Goal: Information Seeking & Learning: Learn about a topic

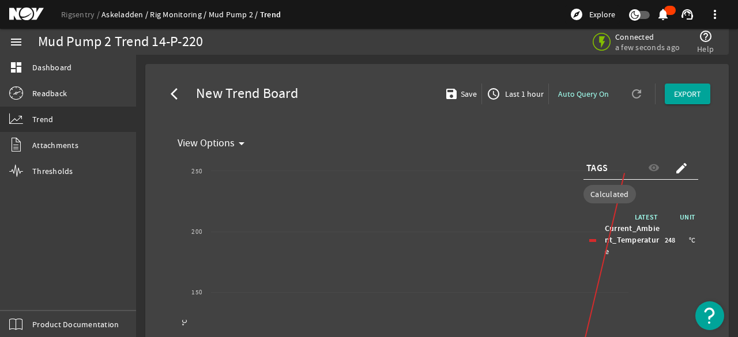
click at [111, 14] on link "Askeladden" at bounding box center [125, 14] width 48 height 10
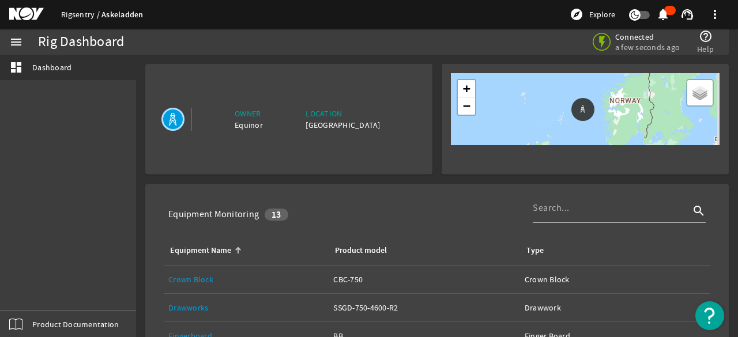
click at [84, 16] on link "Rigsentry" at bounding box center [81, 14] width 40 height 10
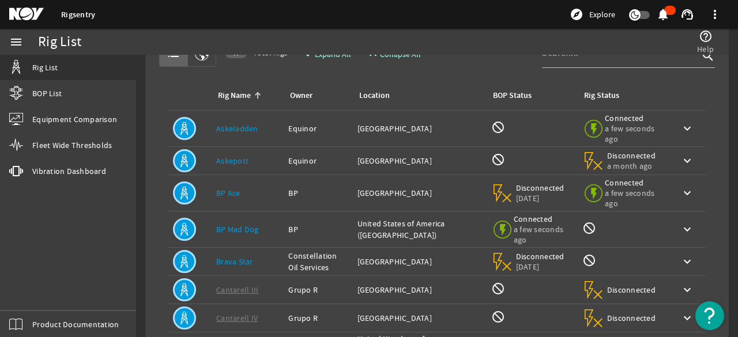
scroll to position [58, 0]
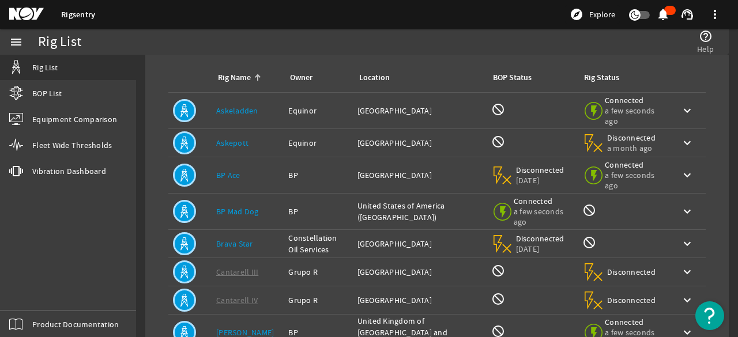
click at [228, 171] on link "BP Ace" at bounding box center [228, 175] width 24 height 10
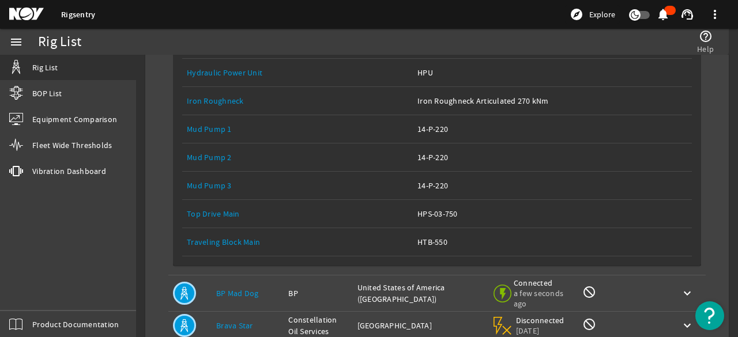
click at [221, 180] on link "Mud Pump 3" at bounding box center [209, 185] width 45 height 10
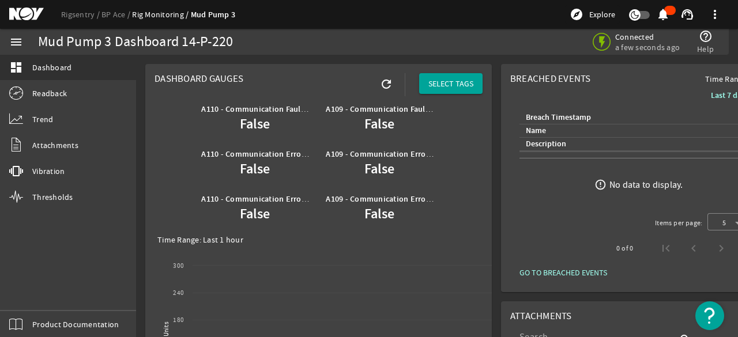
drag, startPoint x: 114, startPoint y: 13, endPoint x: 128, endPoint y: 28, distance: 20.0
click at [114, 14] on link "BP Ace" at bounding box center [116, 14] width 31 height 10
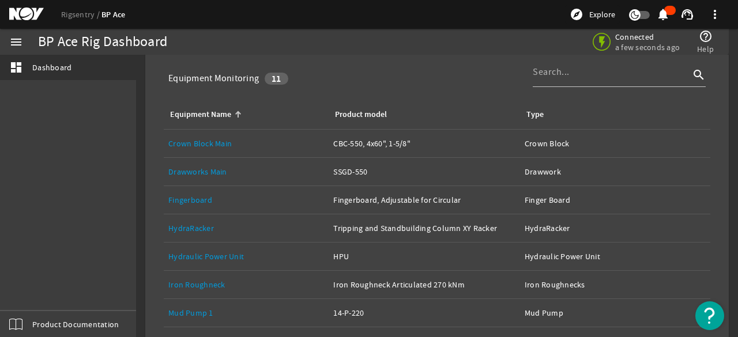
scroll to position [178, 0]
click at [235, 168] on div "Equipment Name: Drawworks Main" at bounding box center [246, 173] width 156 height 12
drag, startPoint x: 178, startPoint y: 167, endPoint x: 211, endPoint y: 170, distance: 33.6
click at [178, 167] on link "Drawworks Main" at bounding box center [197, 172] width 59 height 10
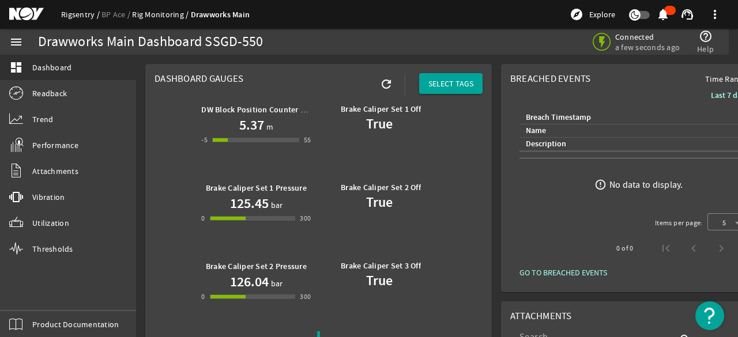
click at [62, 14] on link "Rigsentry" at bounding box center [81, 14] width 40 height 10
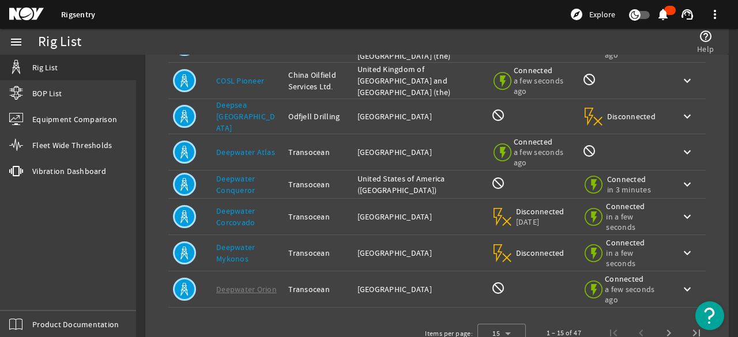
scroll to position [288, 0]
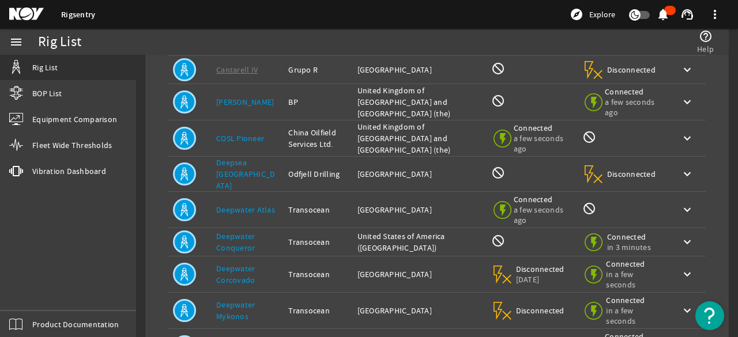
click at [247, 205] on link "Deepwater Atlas" at bounding box center [245, 210] width 59 height 10
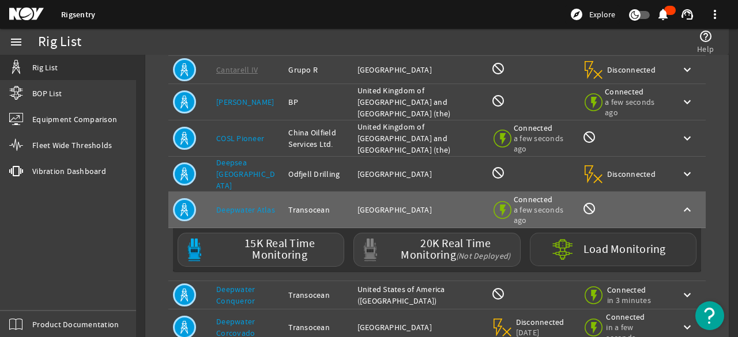
click at [602, 244] on label "Load Monitoring" at bounding box center [625, 250] width 82 height 12
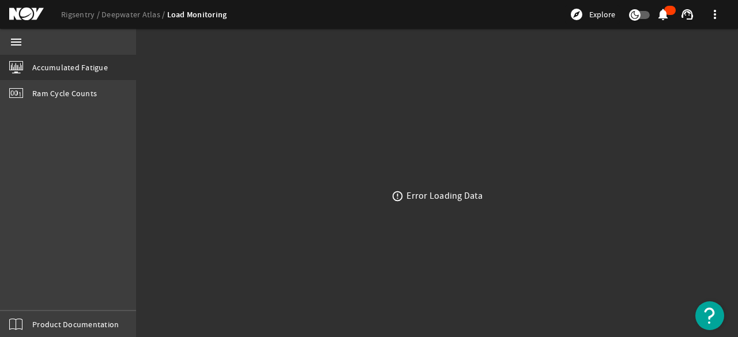
click at [118, 9] on ds-header-breadcrumb "Rigsentry Deepwater Atlas Load Monitoring" at bounding box center [144, 15] width 166 height 12
click at [118, 12] on link "Deepwater Atlas" at bounding box center [134, 14] width 66 height 10
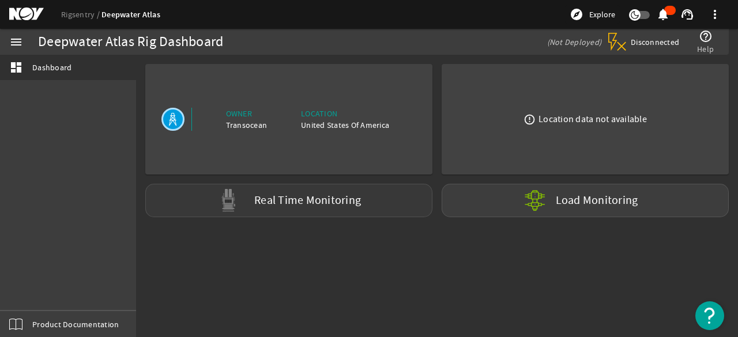
click at [300, 201] on label "Real Time Monitoring" at bounding box center [307, 201] width 107 height 12
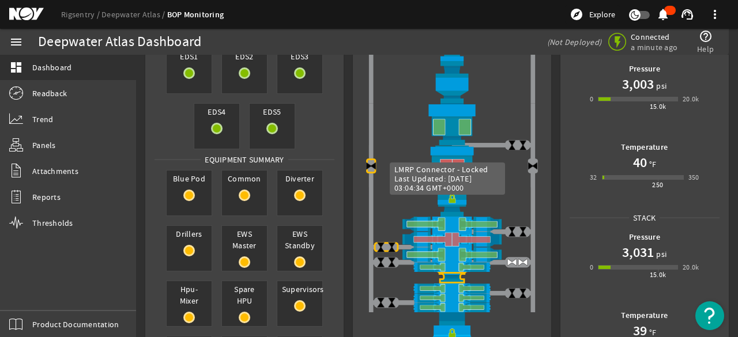
scroll to position [58, 0]
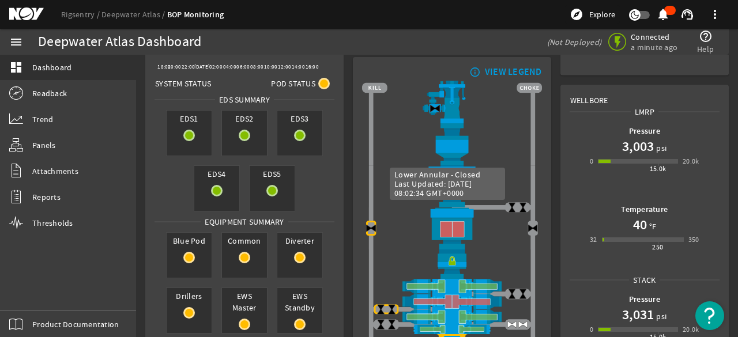
click at [441, 227] on img at bounding box center [452, 229] width 180 height 42
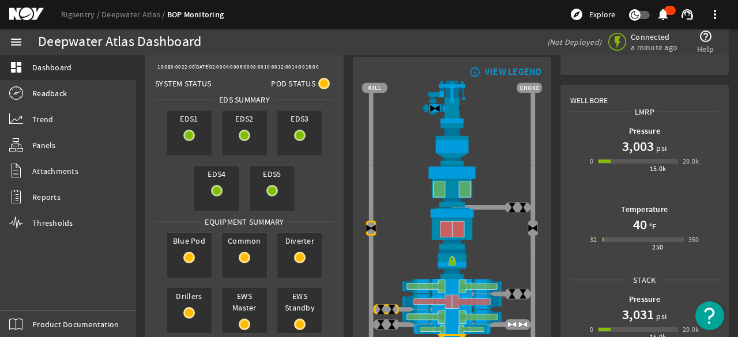
click at [503, 68] on div "VIEW LEGEND" at bounding box center [513, 72] width 57 height 12
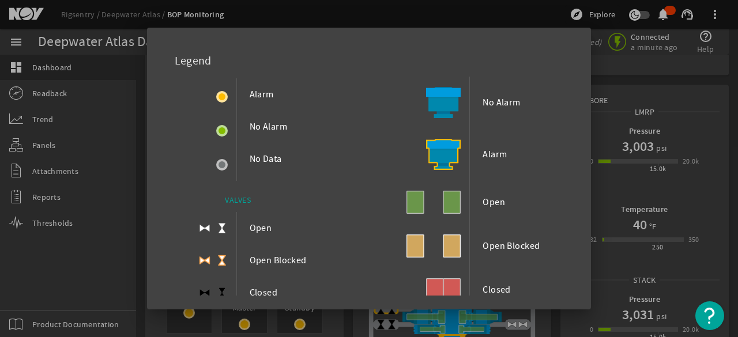
scroll to position [0, 0]
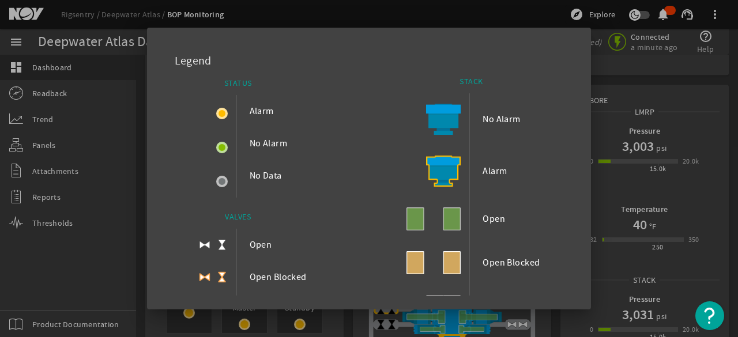
click at [494, 9] on div at bounding box center [369, 168] width 738 height 337
